Goal: Information Seeking & Learning: Compare options

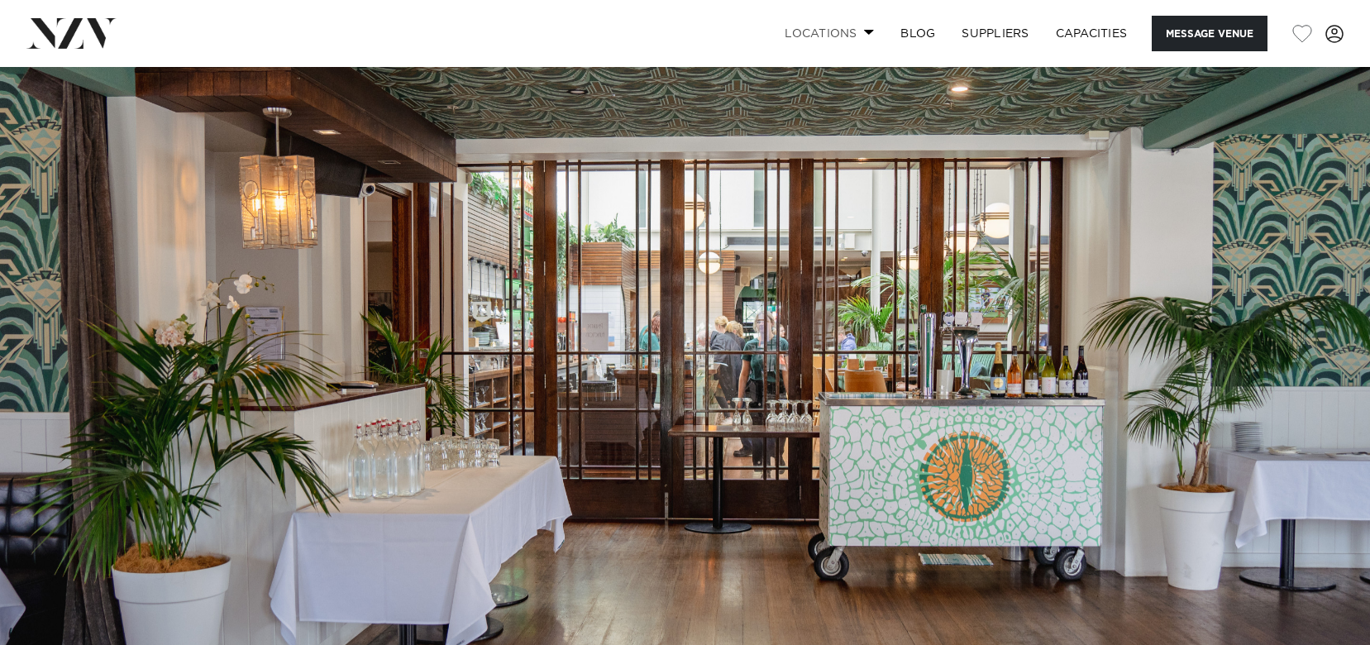
click at [845, 33] on link "Locations" at bounding box center [830, 34] width 116 height 36
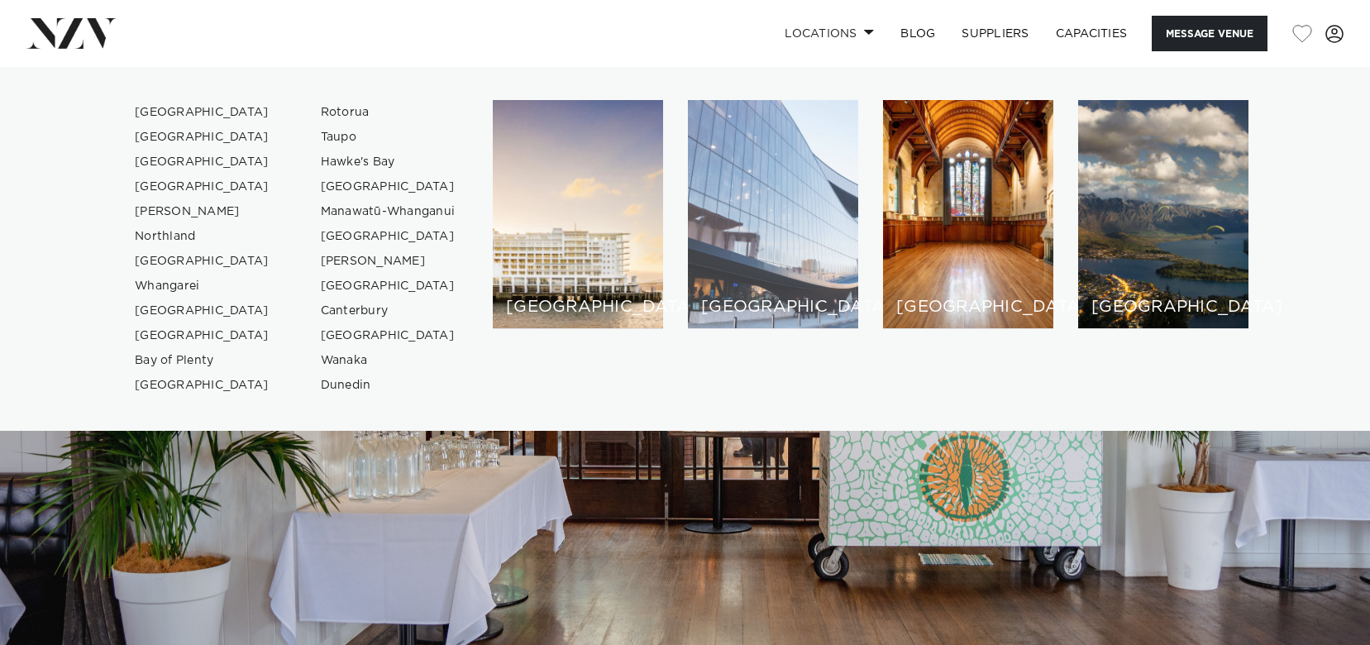
click at [810, 219] on div "[GEOGRAPHIC_DATA]" at bounding box center [773, 214] width 170 height 229
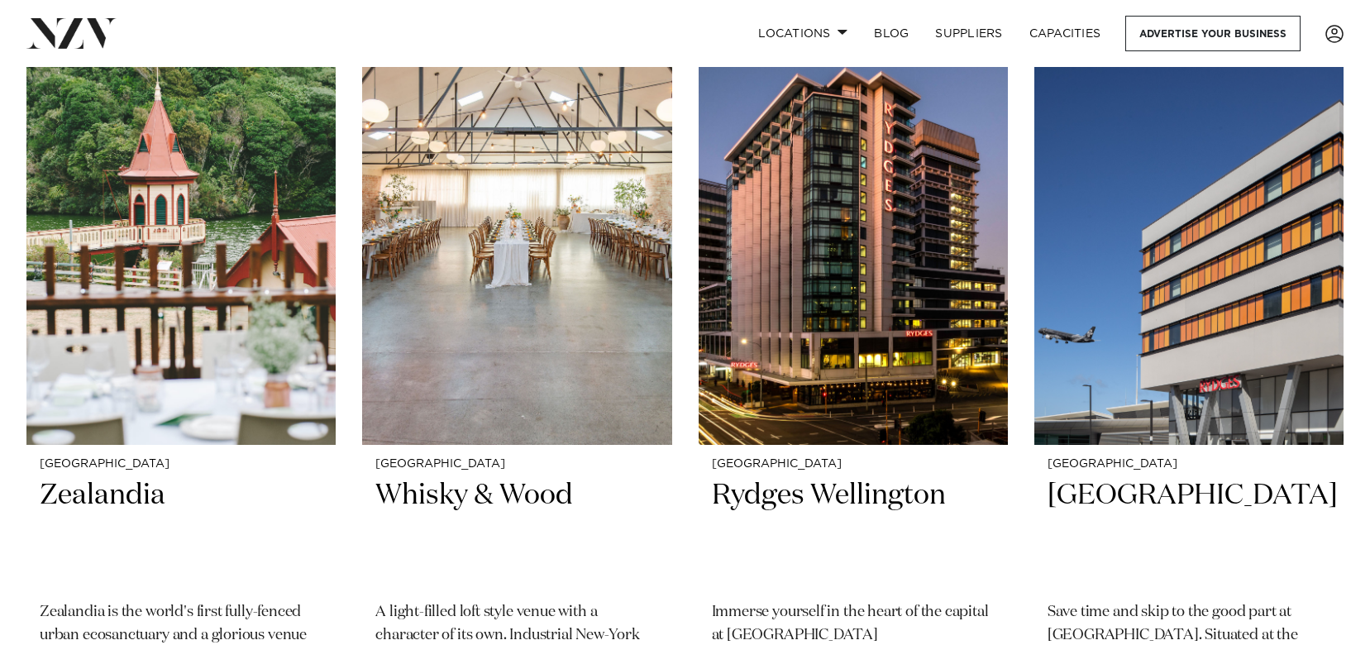
scroll to position [1458, 0]
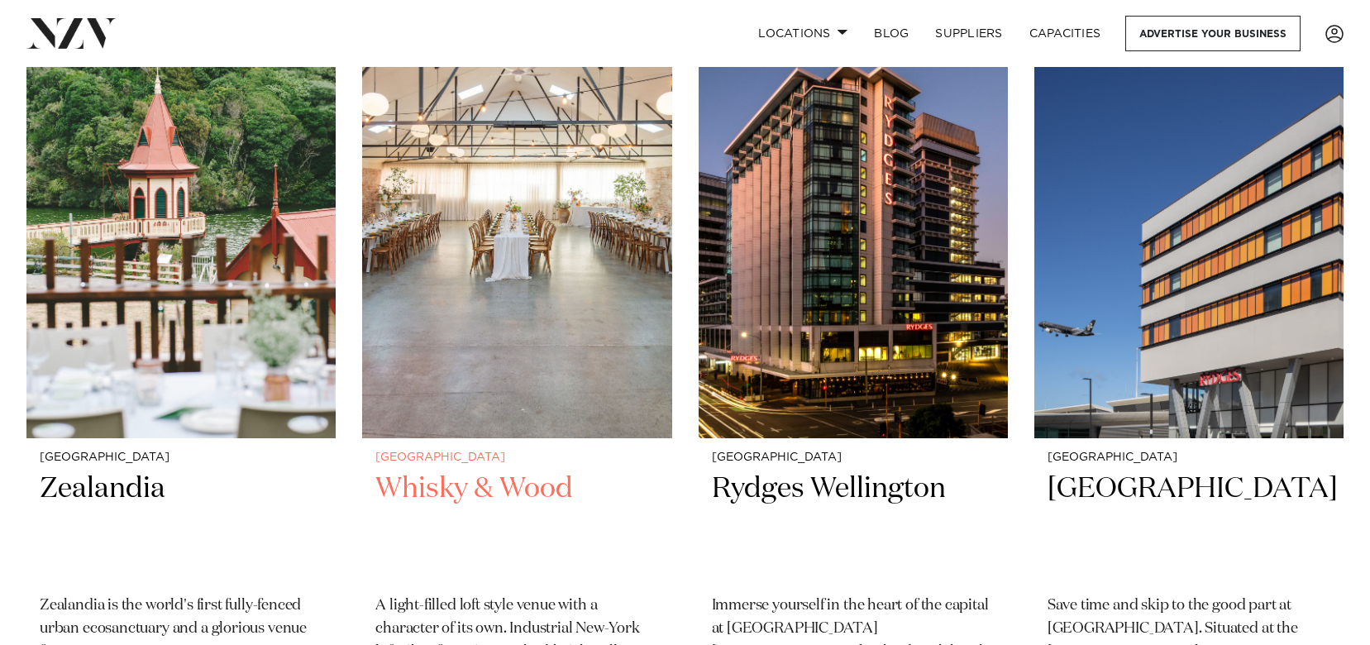
click at [485, 224] on img at bounding box center [516, 230] width 309 height 415
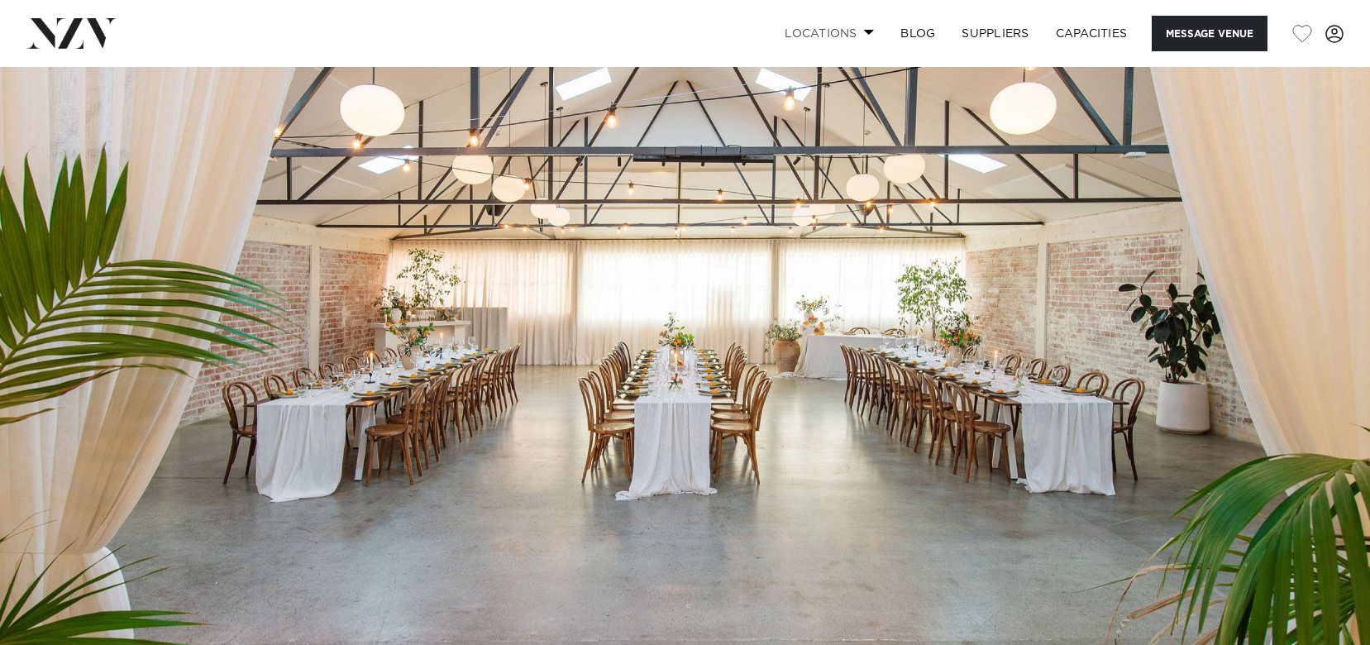
click at [853, 31] on link "Locations" at bounding box center [830, 34] width 116 height 36
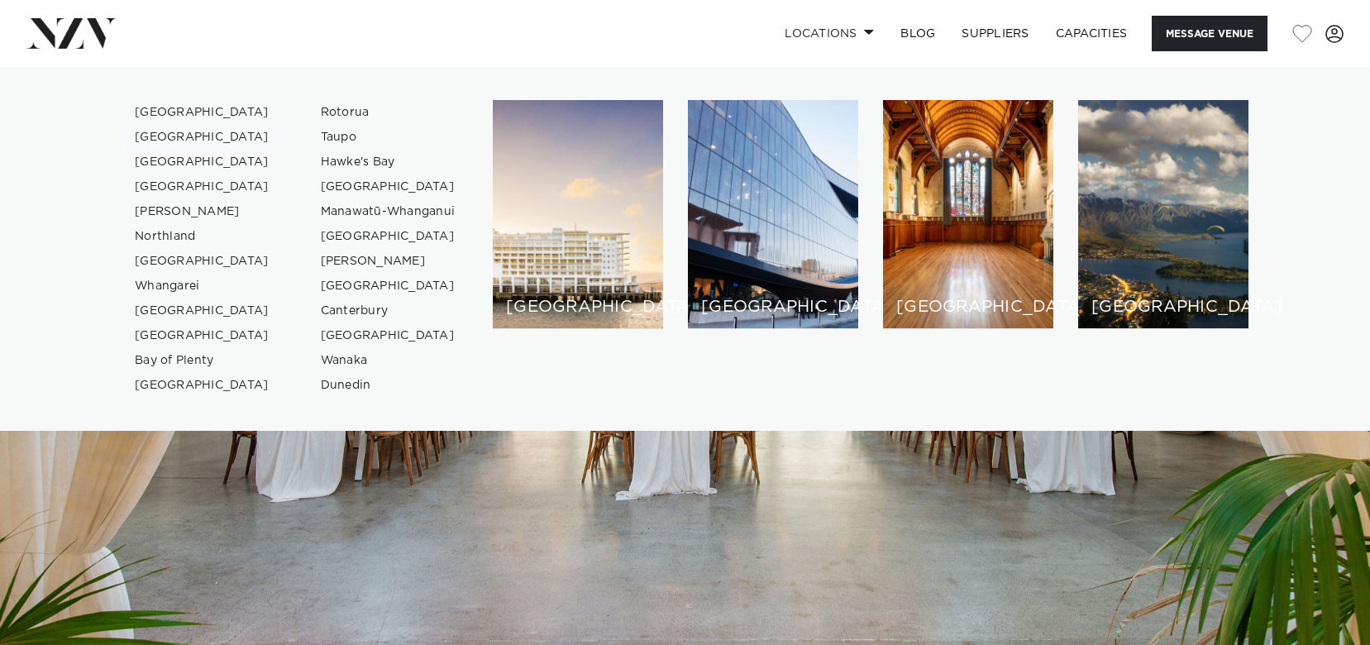
click at [166, 138] on link "[GEOGRAPHIC_DATA]" at bounding box center [202, 137] width 161 height 25
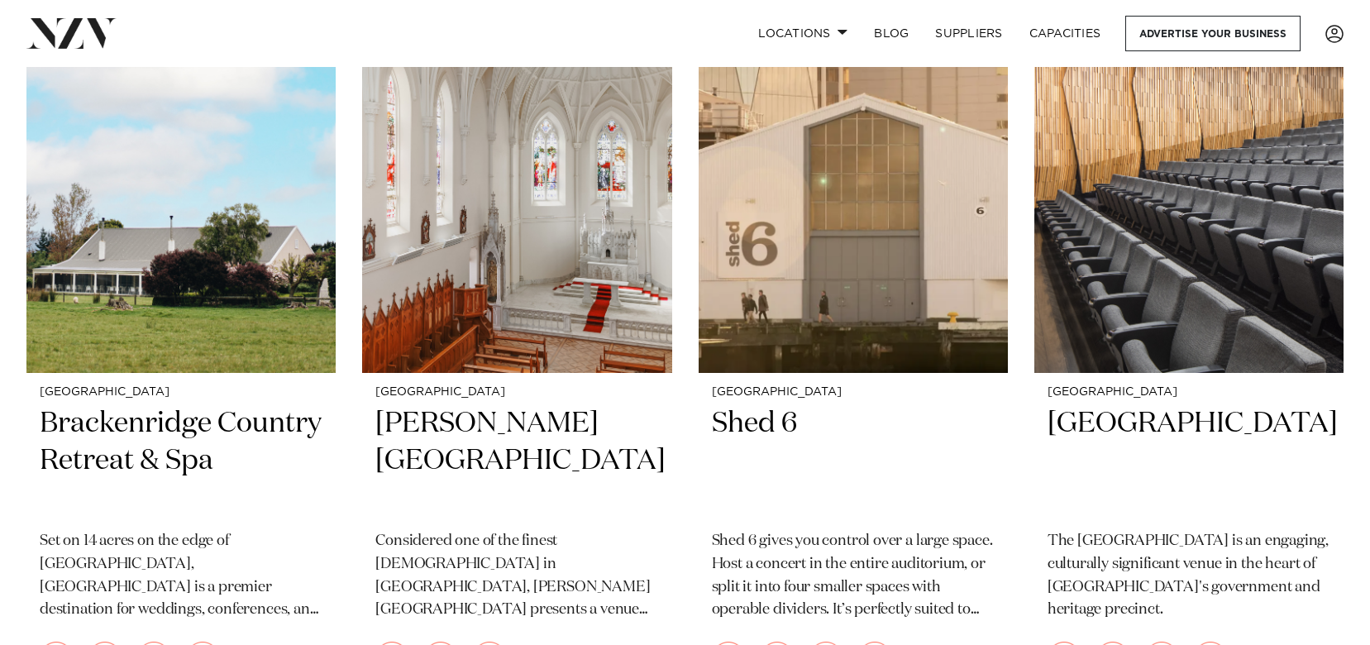
scroll to position [2248, 0]
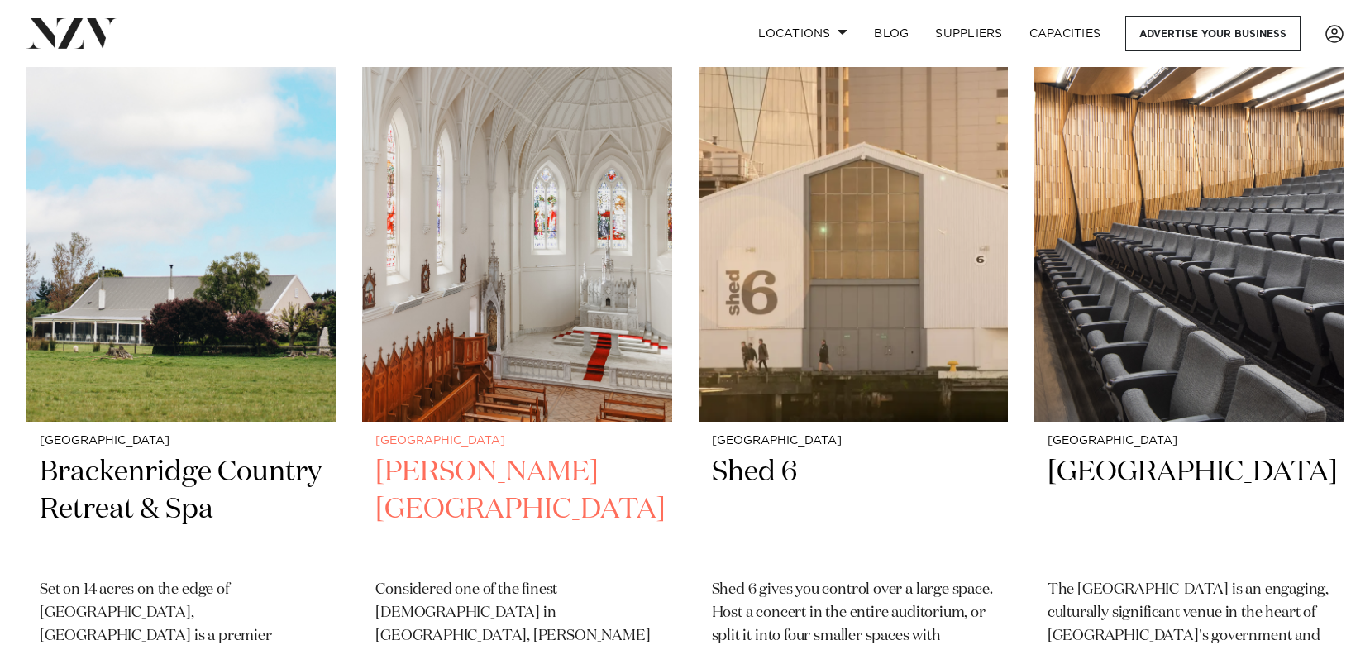
click at [515, 333] on img at bounding box center [516, 214] width 309 height 415
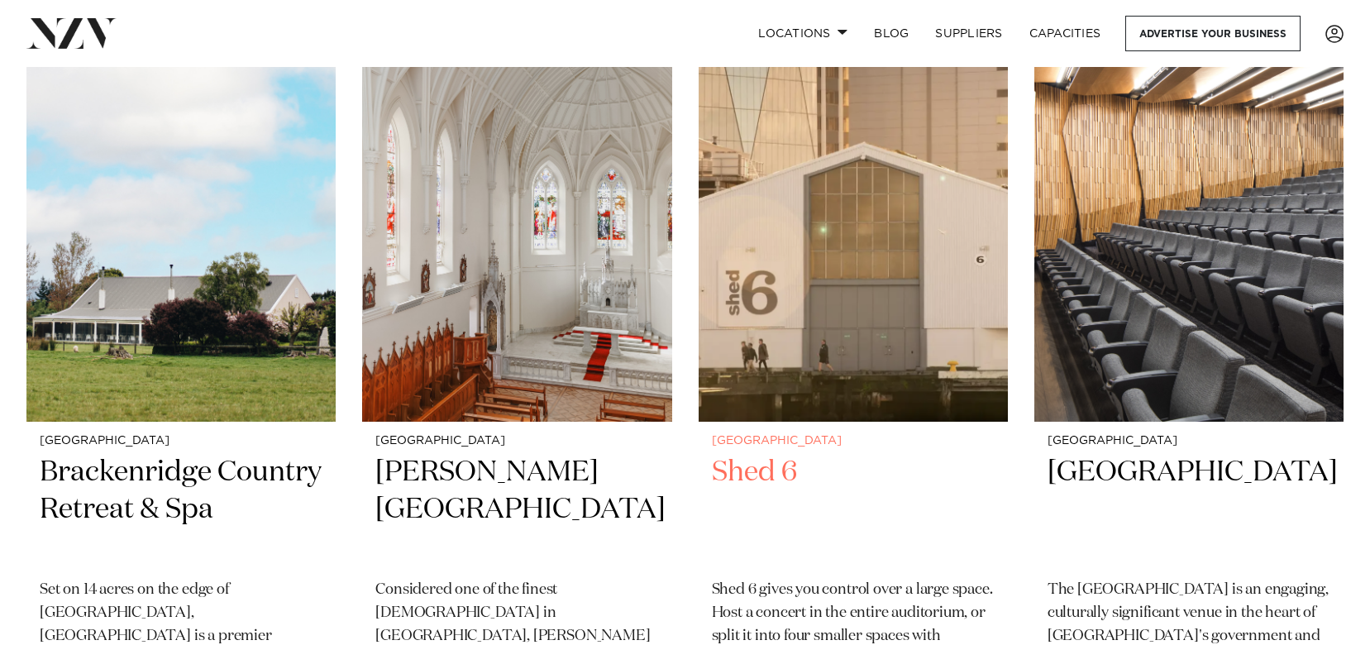
click at [869, 253] on img at bounding box center [853, 214] width 309 height 415
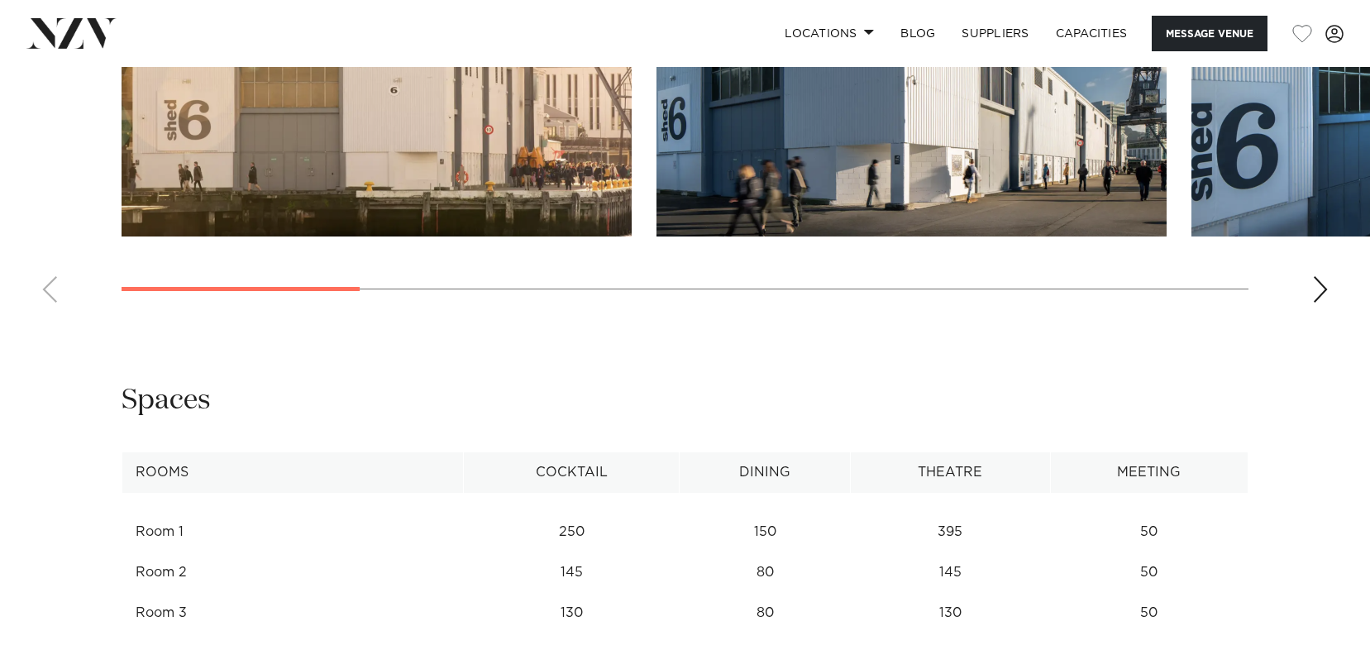
scroll to position [1809, 0]
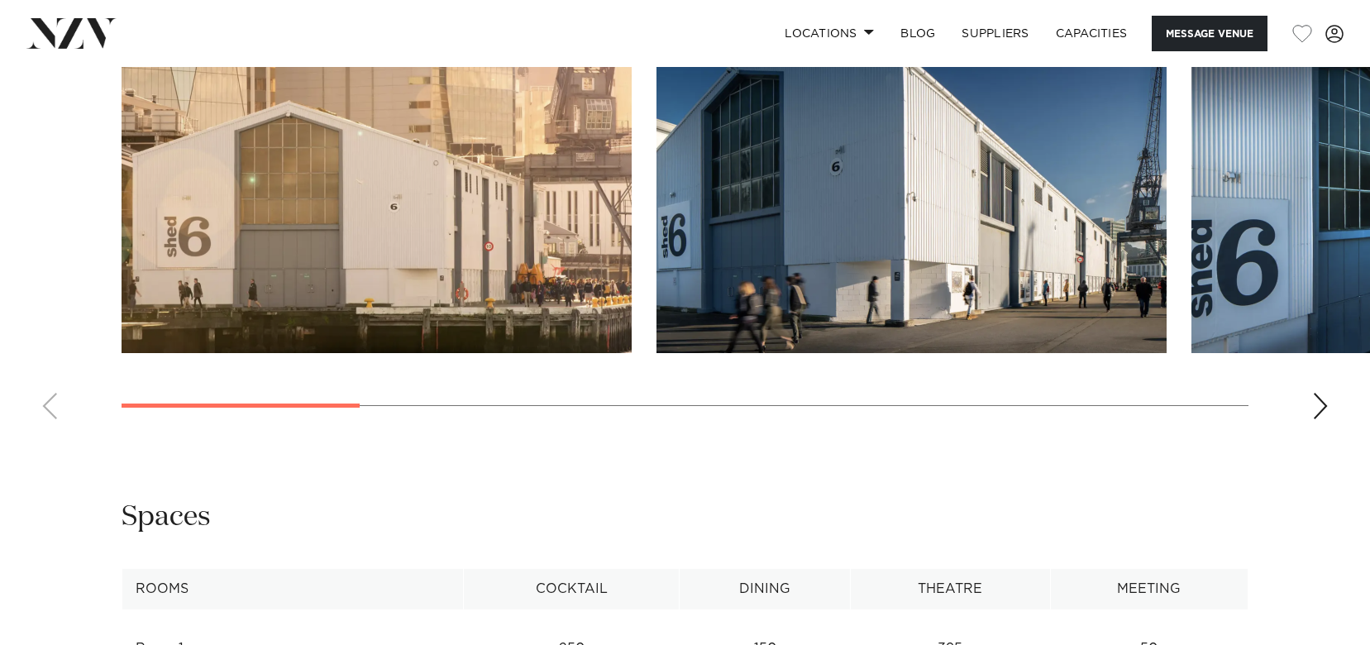
click at [1317, 419] on div "Next slide" at bounding box center [1320, 406] width 17 height 26
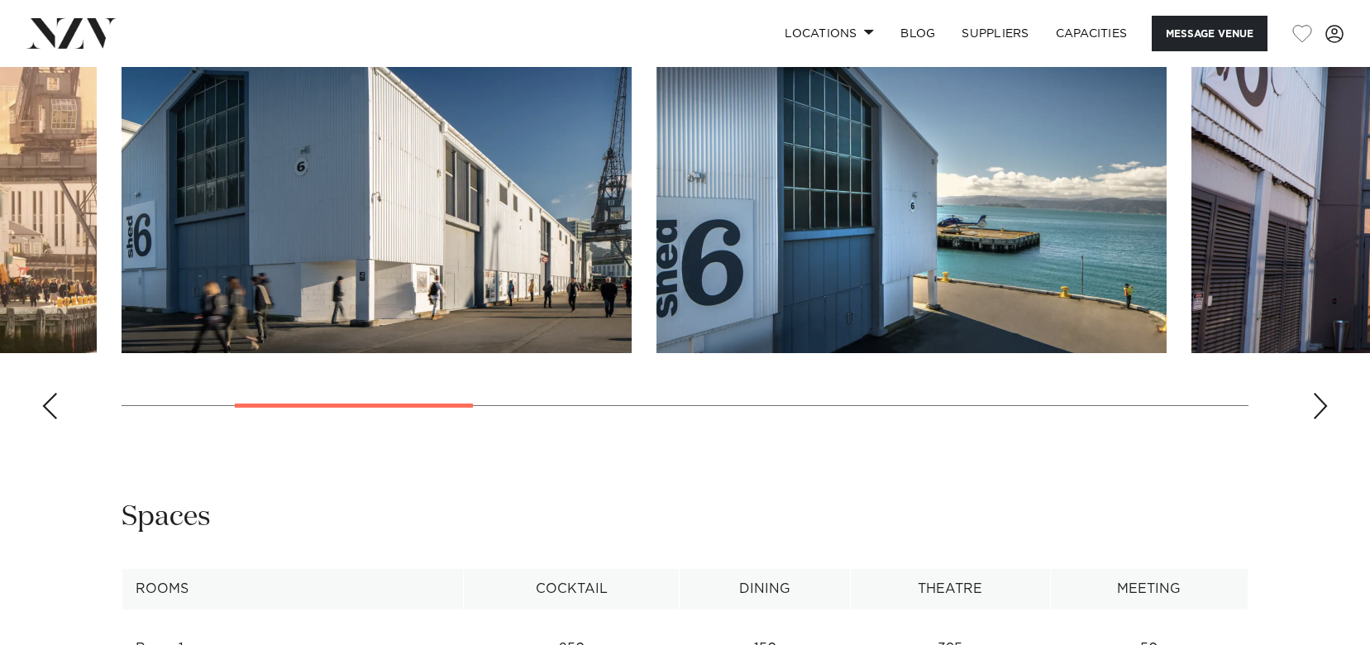
click at [1317, 419] on div "Next slide" at bounding box center [1320, 406] width 17 height 26
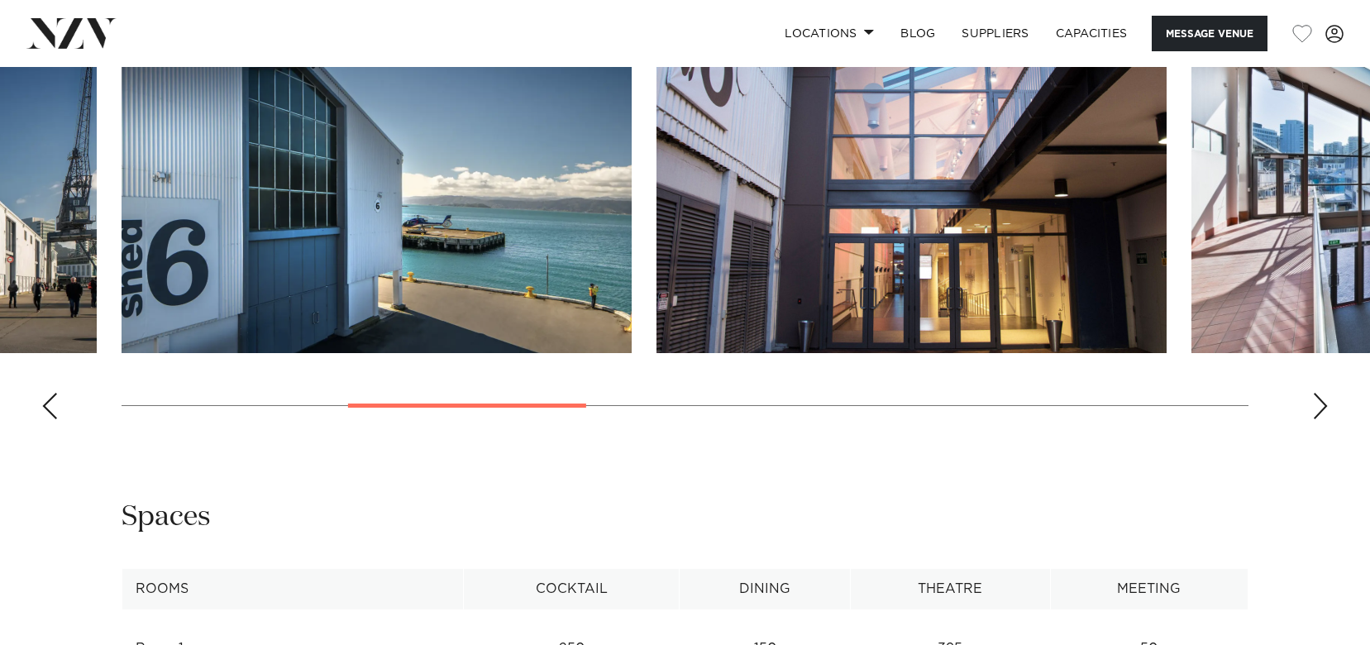
click at [1317, 419] on div "Next slide" at bounding box center [1320, 406] width 17 height 26
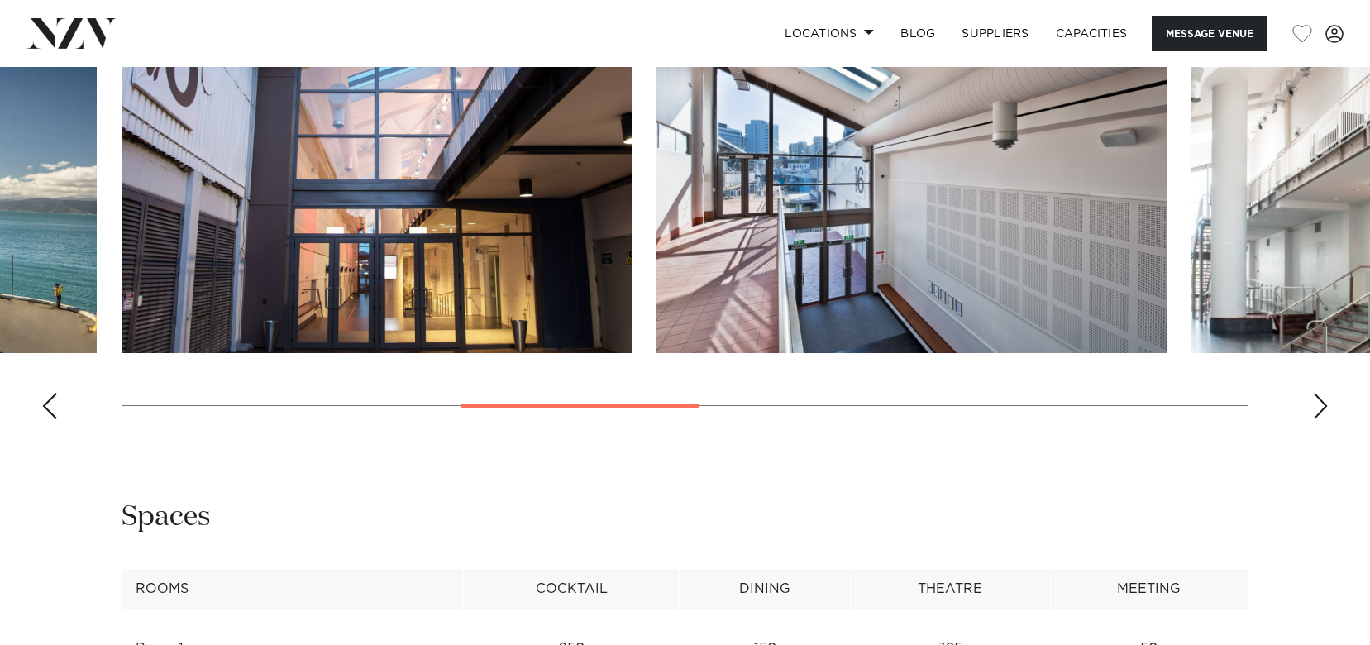
click at [1317, 419] on div "Next slide" at bounding box center [1320, 406] width 17 height 26
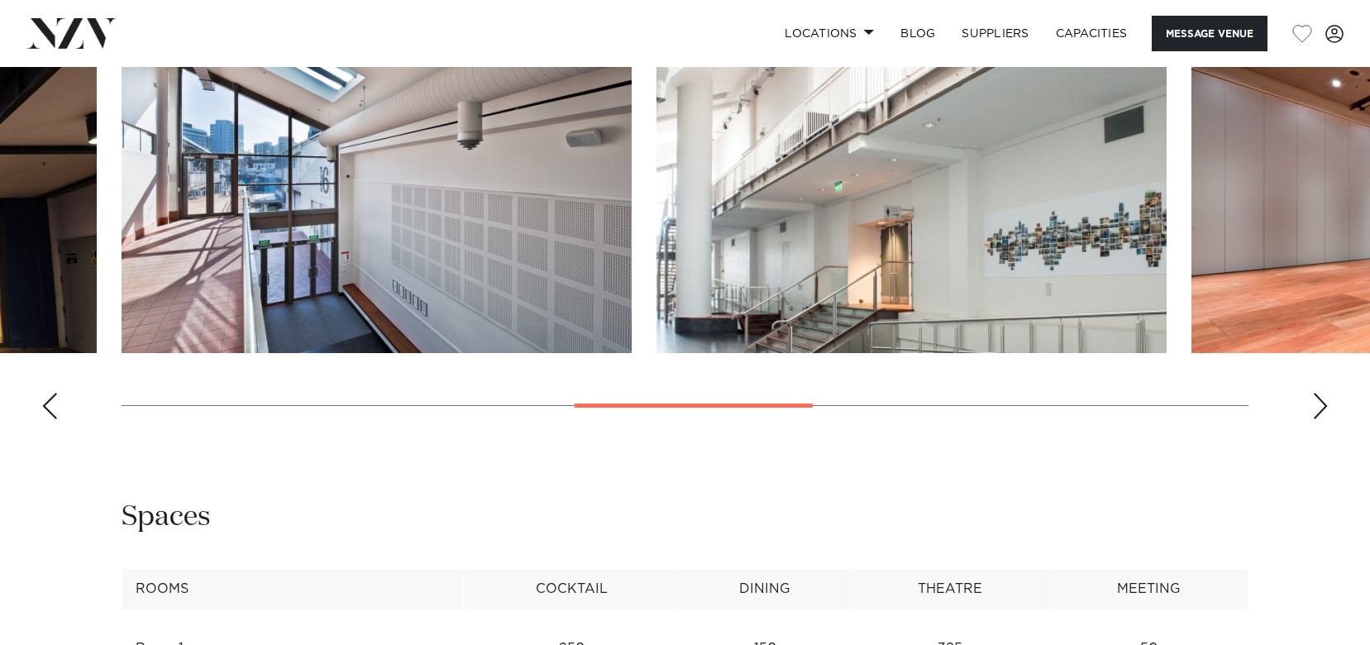
click at [1317, 419] on div "Next slide" at bounding box center [1320, 406] width 17 height 26
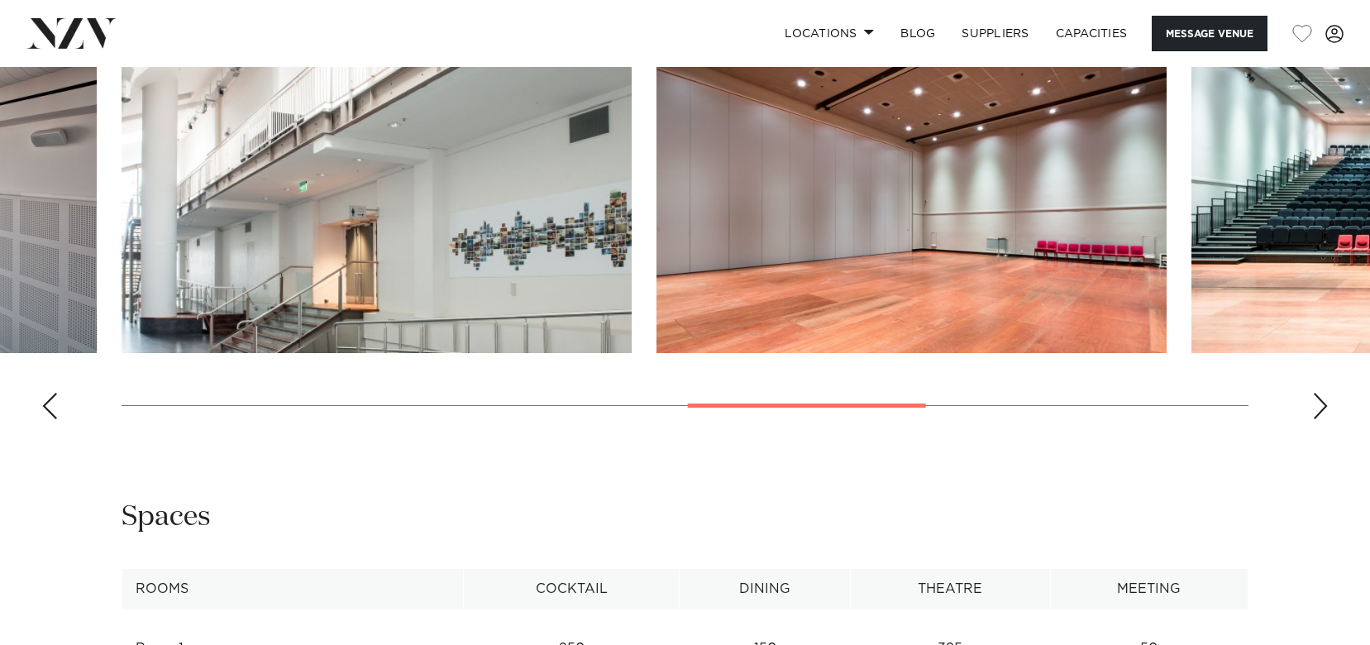
click at [1317, 419] on div "Next slide" at bounding box center [1320, 406] width 17 height 26
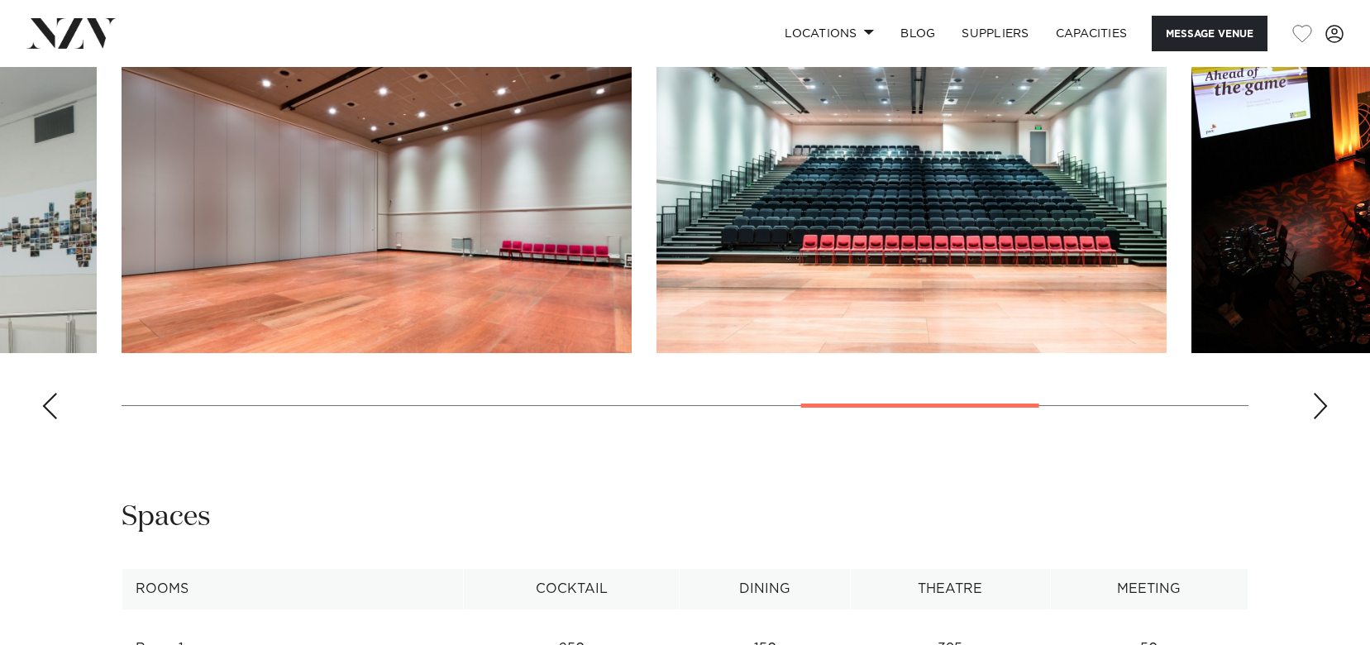
click at [1317, 419] on div "Next slide" at bounding box center [1320, 406] width 17 height 26
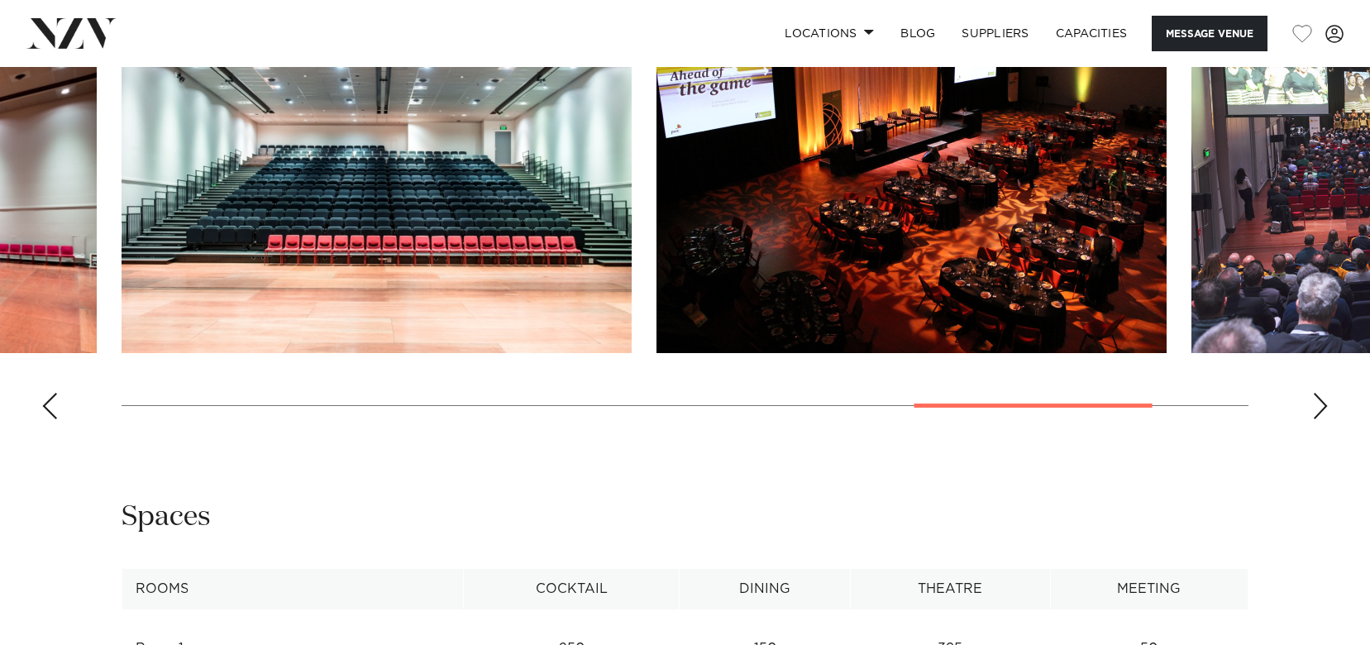
click at [1317, 419] on div "Next slide" at bounding box center [1320, 406] width 17 height 26
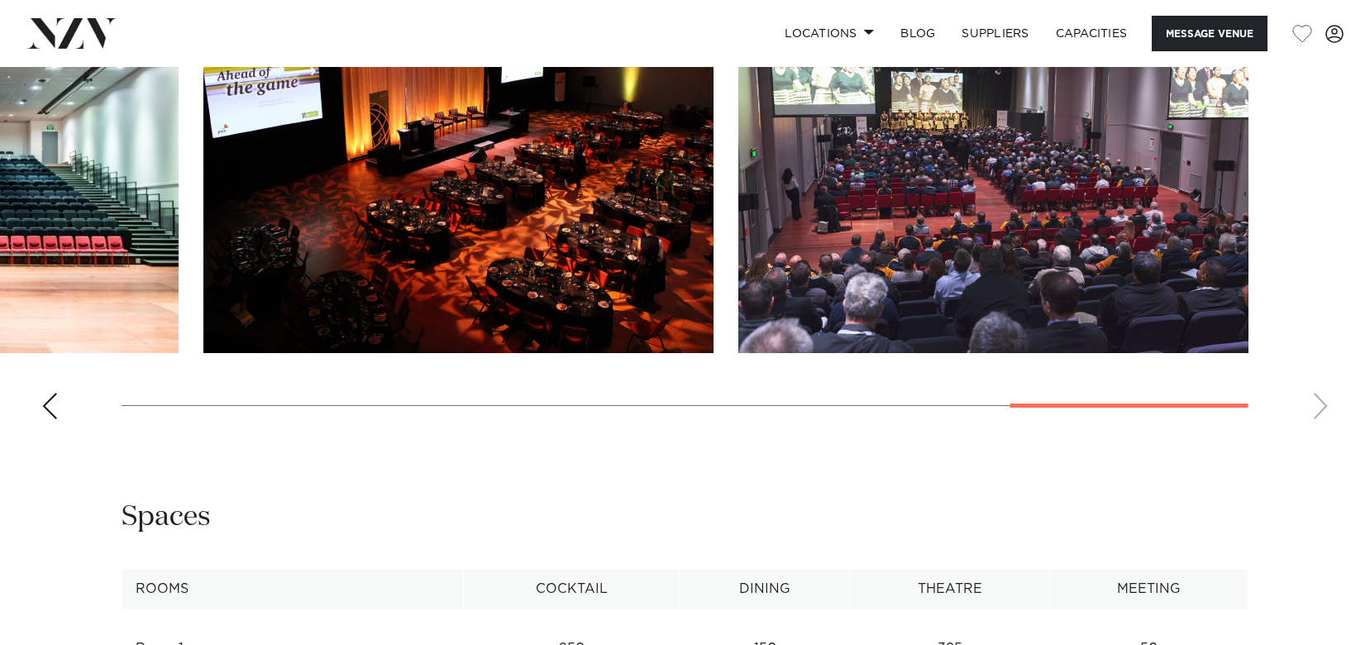
click at [1317, 427] on swiper-container at bounding box center [685, 205] width 1370 height 454
